Goal: Navigation & Orientation: Find specific page/section

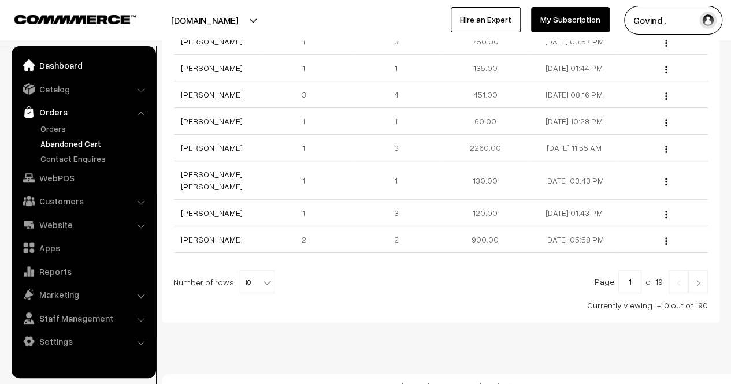
scroll to position [288, 0]
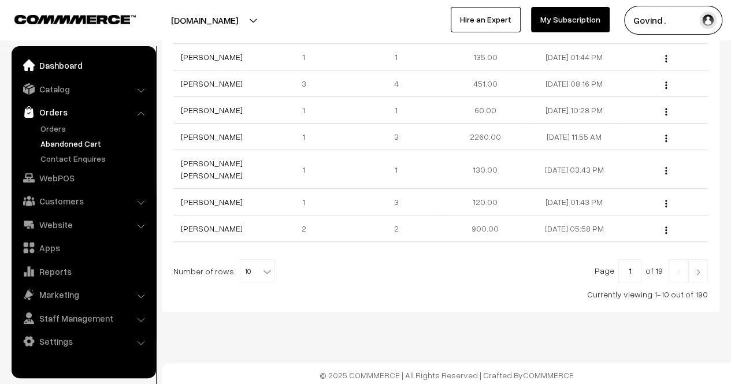
click at [62, 65] on link "Dashboard" at bounding box center [83, 65] width 138 height 21
